Goal: Navigation & Orientation: Find specific page/section

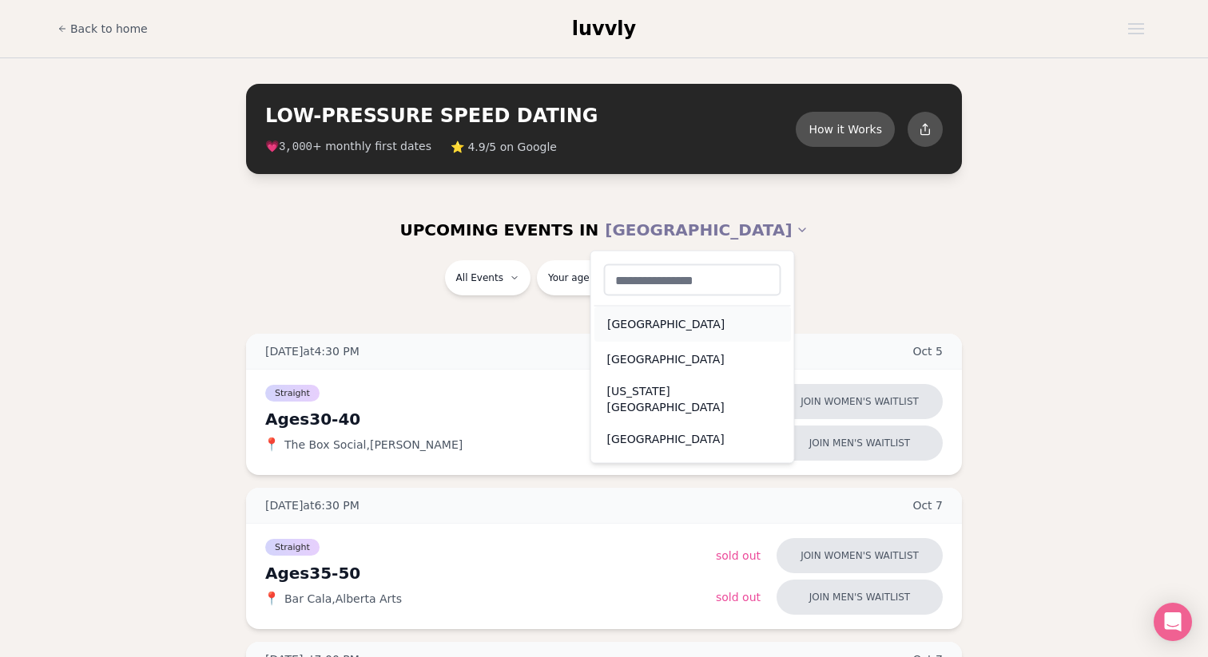
click at [633, 322] on div "[GEOGRAPHIC_DATA]" at bounding box center [692, 324] width 196 height 35
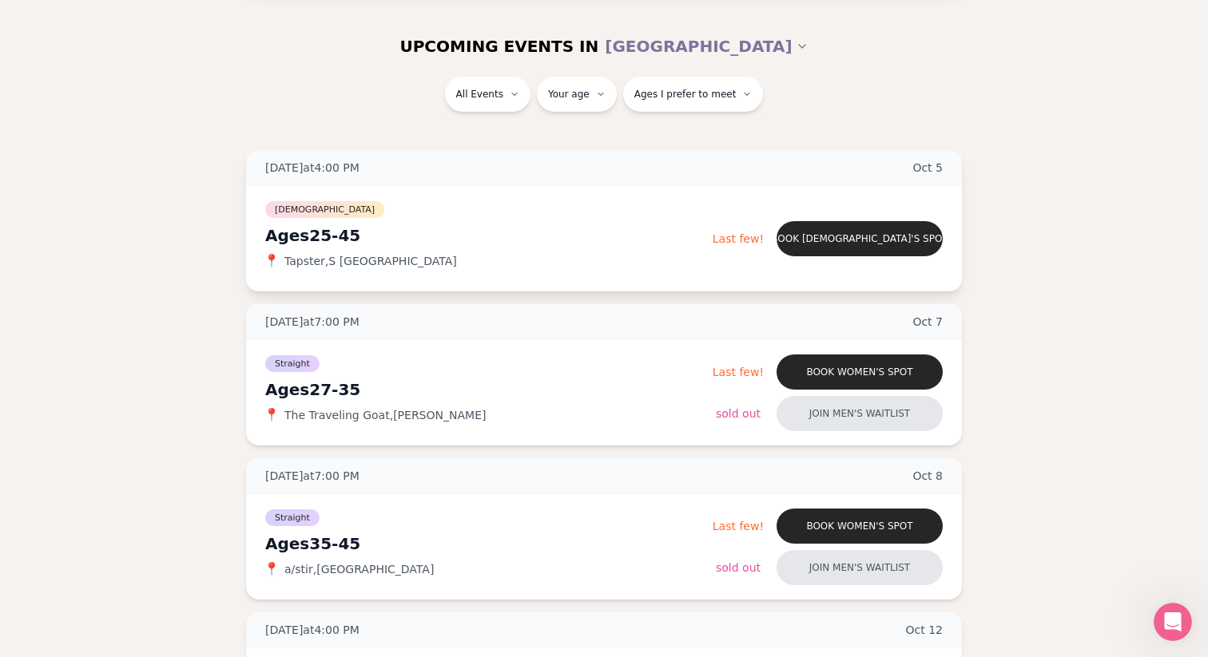
scroll to position [85, 0]
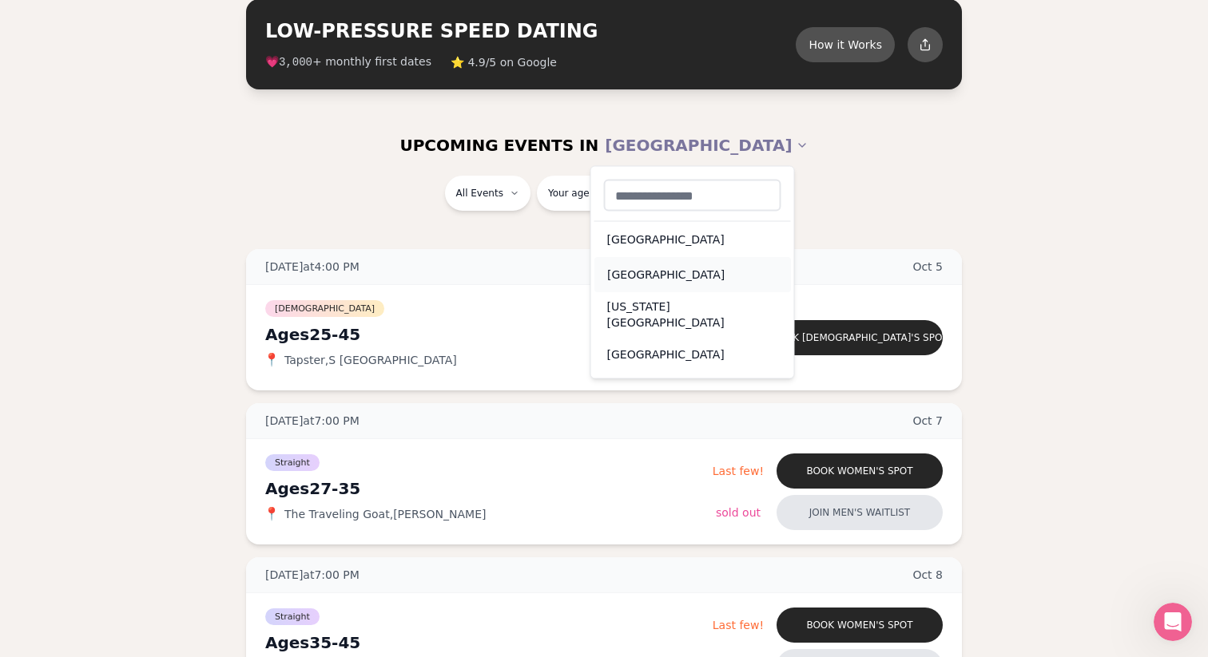
scroll to position [22, 0]
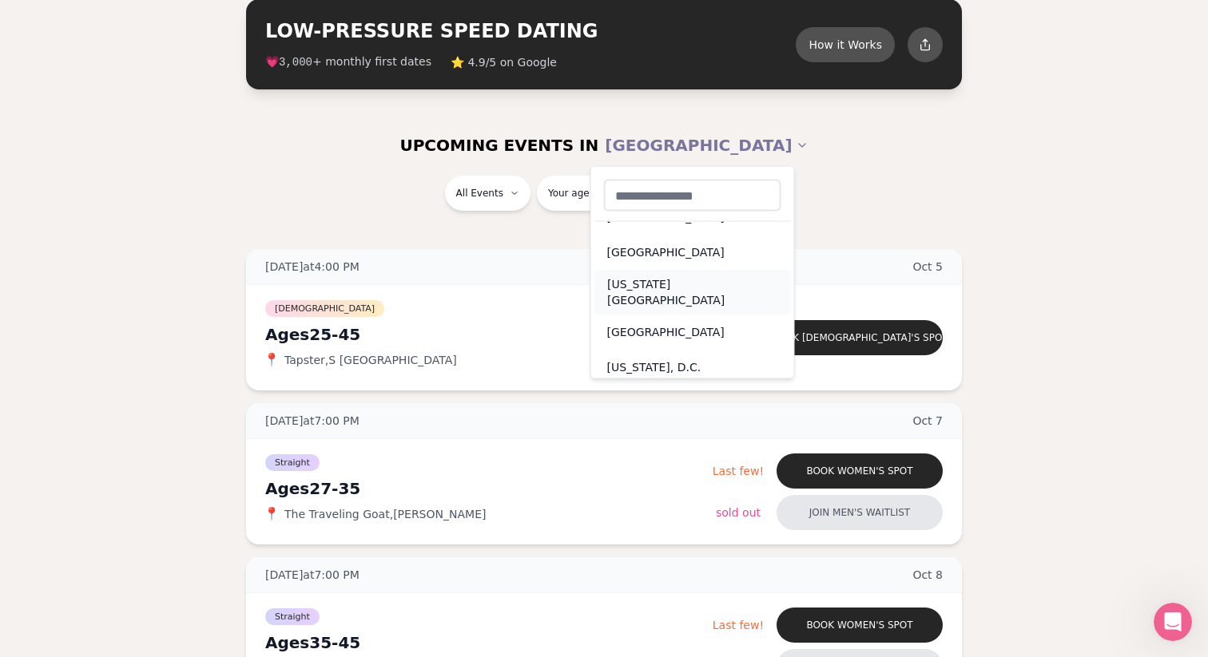
click at [629, 275] on div "[US_STATE][GEOGRAPHIC_DATA]" at bounding box center [692, 292] width 196 height 45
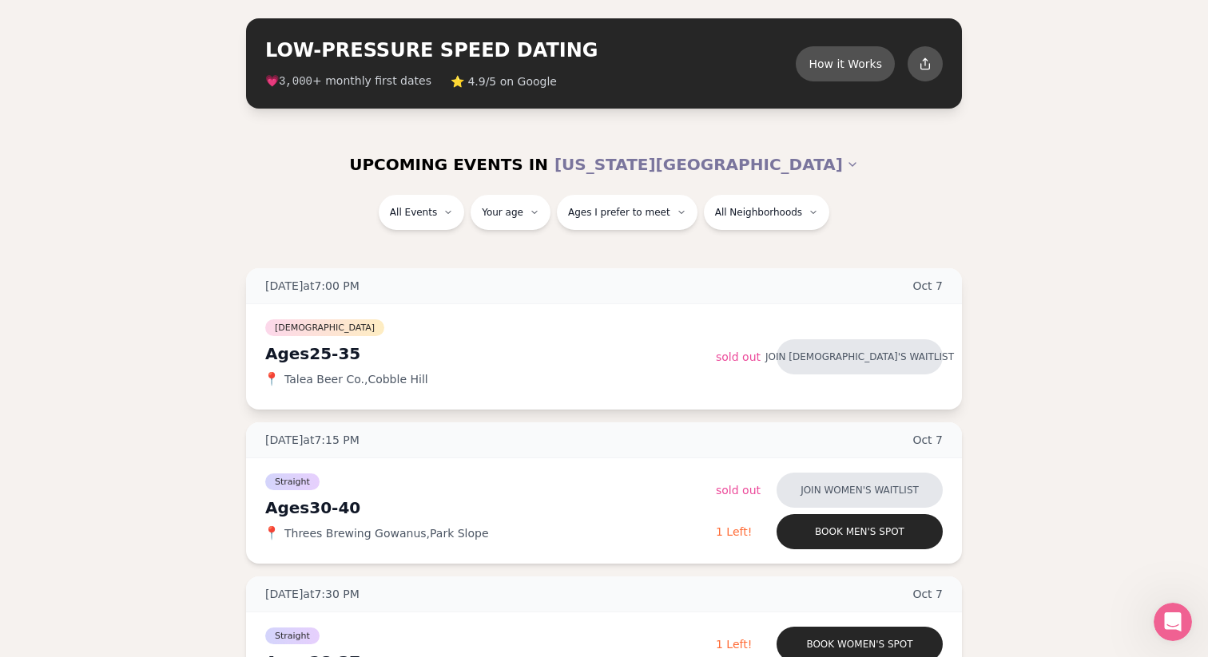
scroll to position [58, 0]
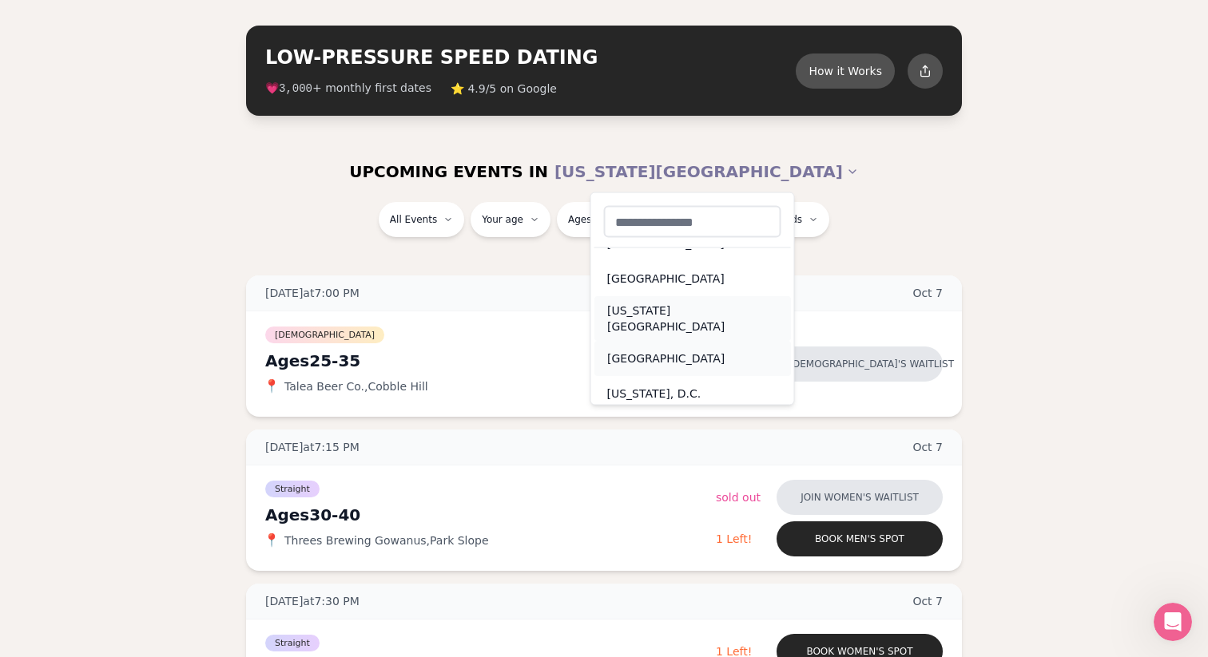
click at [659, 341] on div "[GEOGRAPHIC_DATA]" at bounding box center [692, 358] width 196 height 35
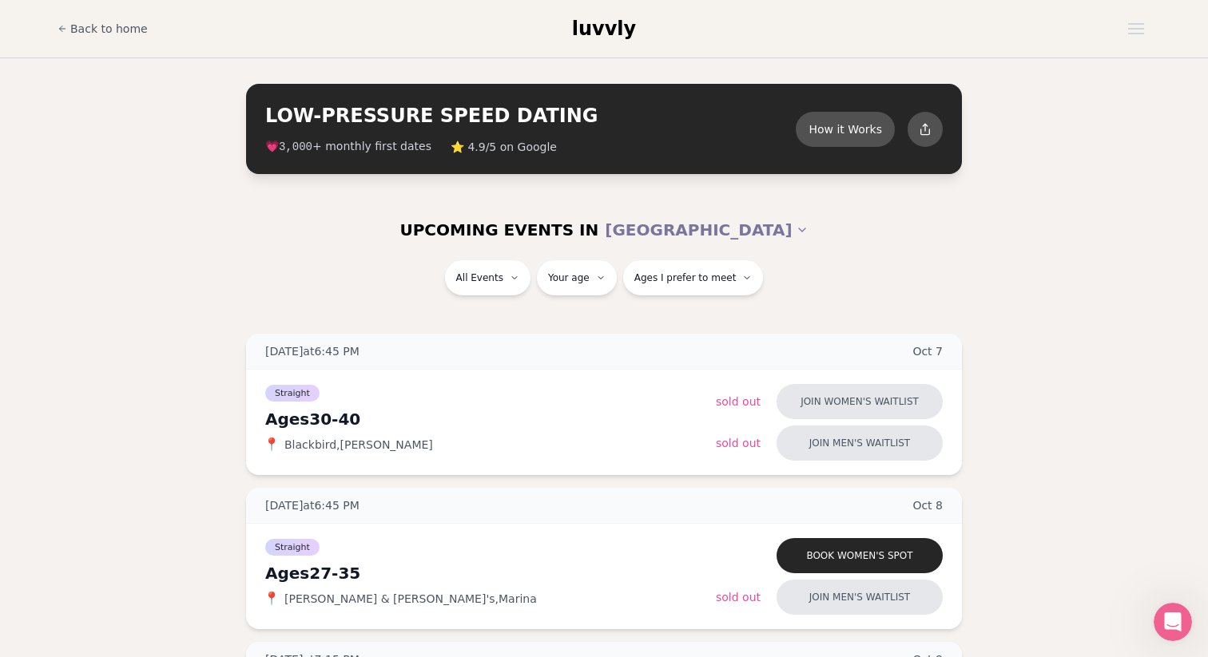
click at [735, 208] on div "UPCOMING EVENTS IN [GEOGRAPHIC_DATA]" at bounding box center [604, 230] width 920 height 61
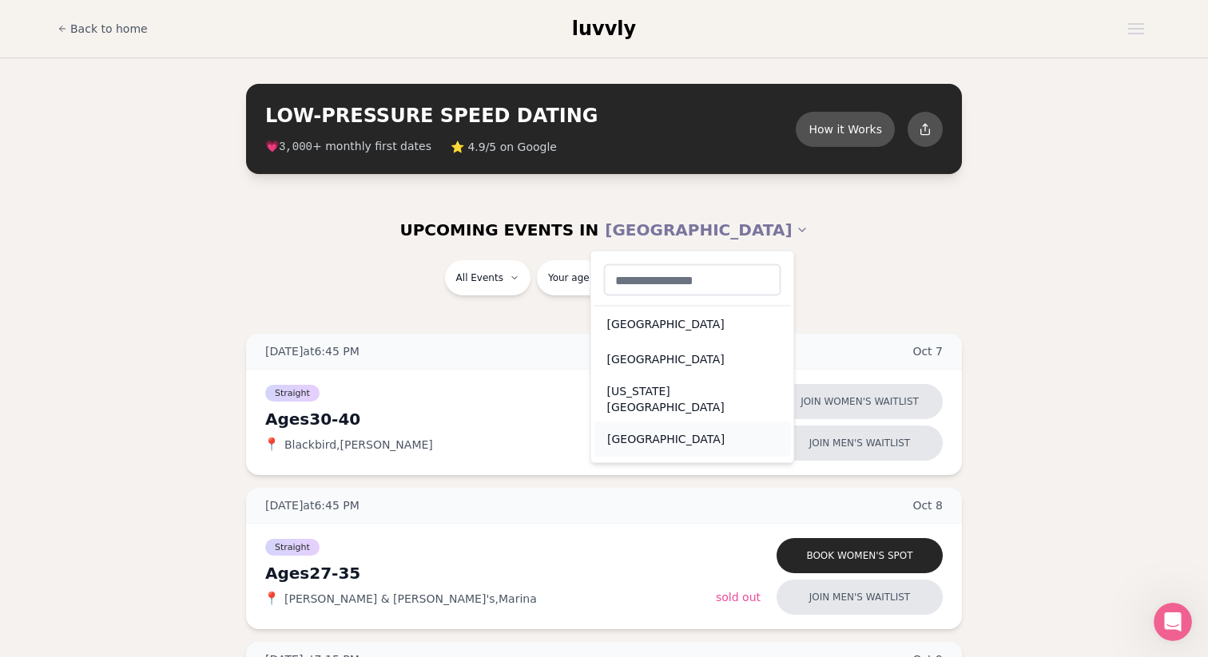
scroll to position [22, 0]
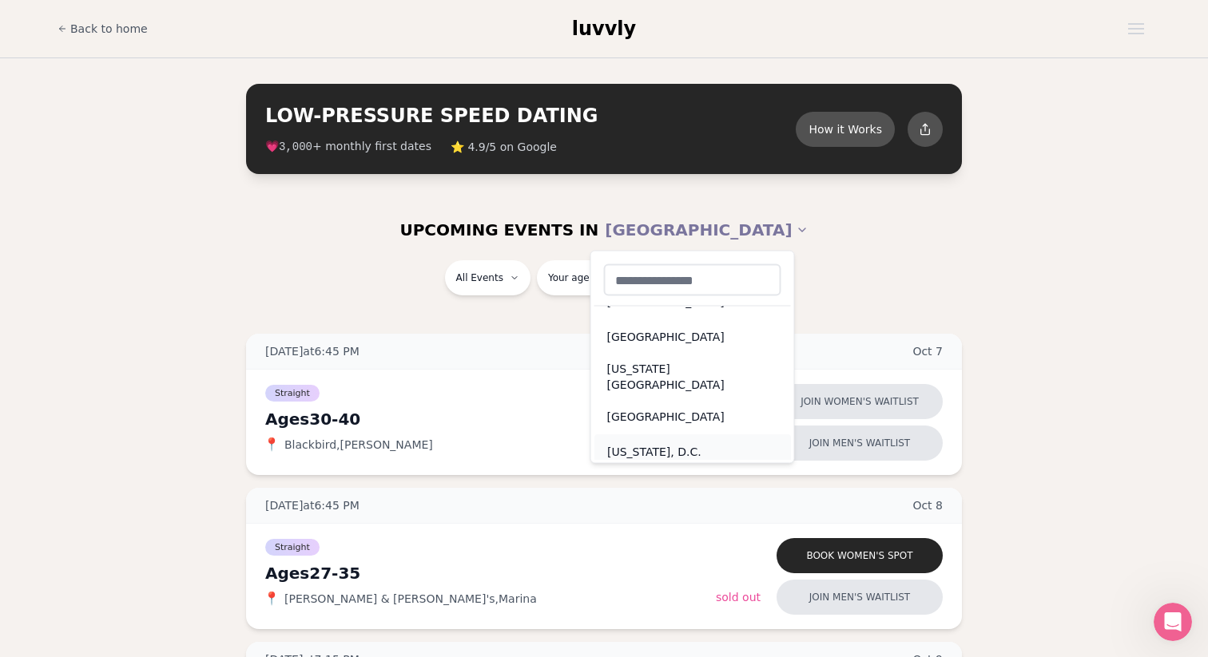
click at [649, 444] on div "[US_STATE], D.C." at bounding box center [692, 452] width 196 height 35
